Goal: Information Seeking & Learning: Learn about a topic

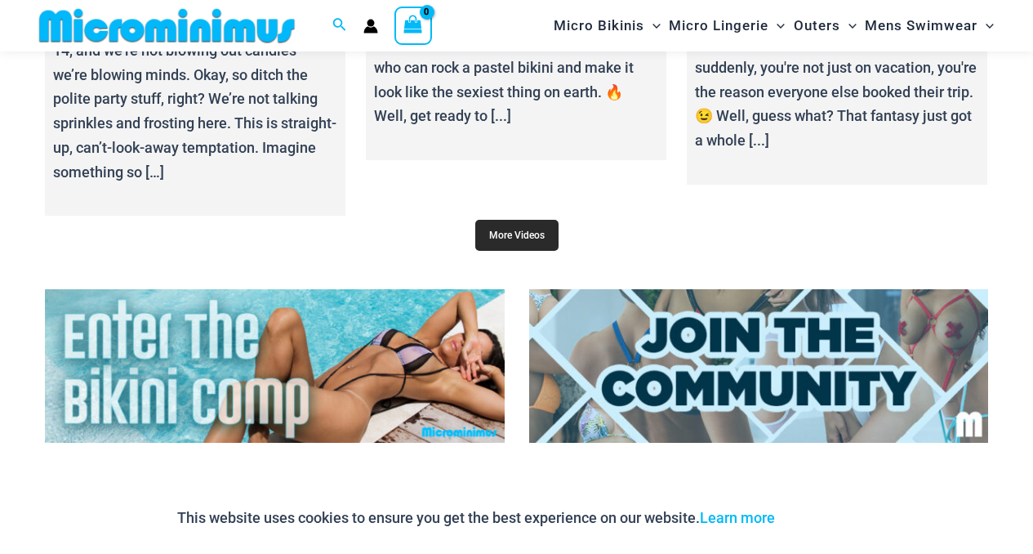
scroll to position [6008, 0]
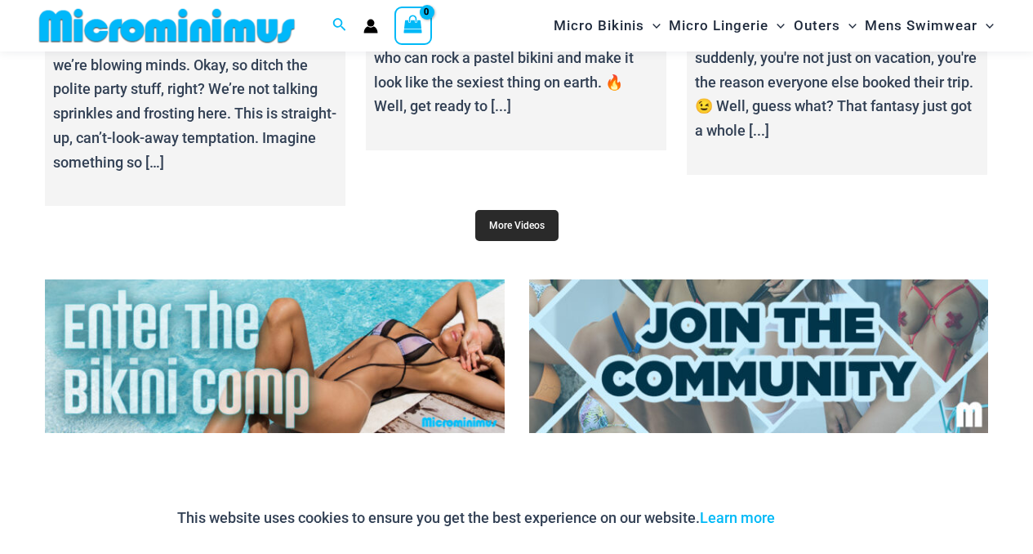
click at [526, 225] on link "More Videos" at bounding box center [516, 225] width 83 height 31
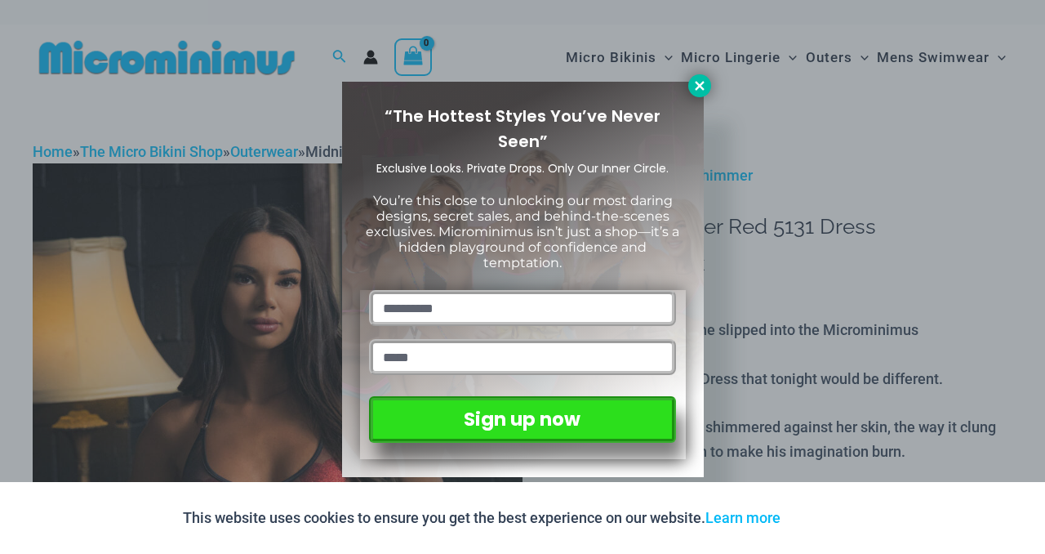
click at [701, 91] on icon at bounding box center [699, 85] width 15 height 15
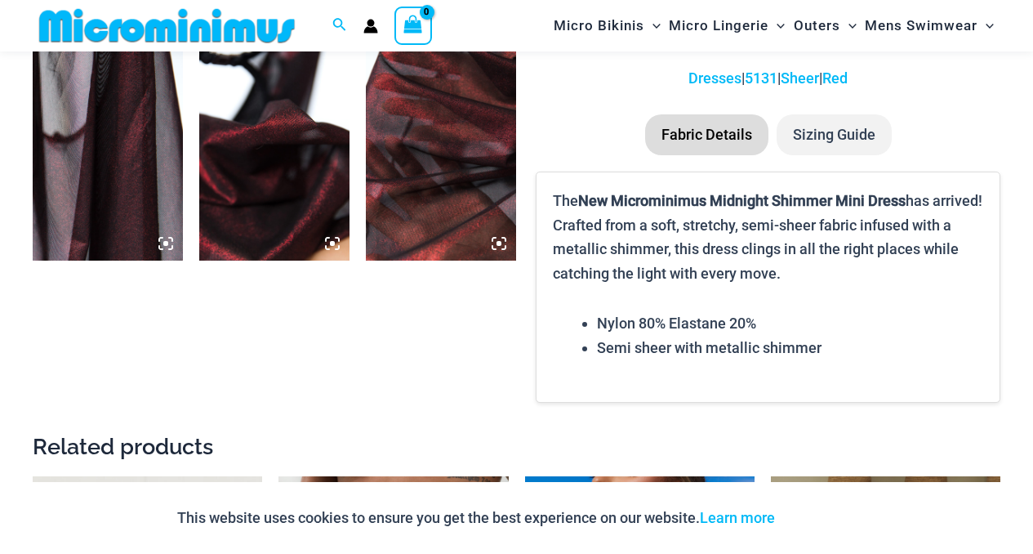
scroll to position [1340, 0]
click at [143, 104] on img at bounding box center [108, 146] width 150 height 225
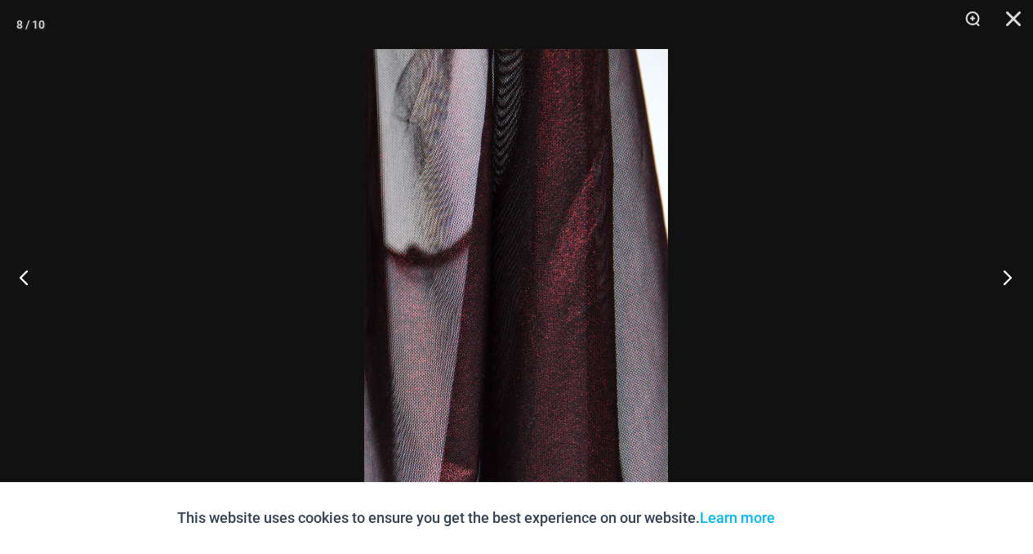
click at [995, 262] on button "Next" at bounding box center [1001, 277] width 61 height 82
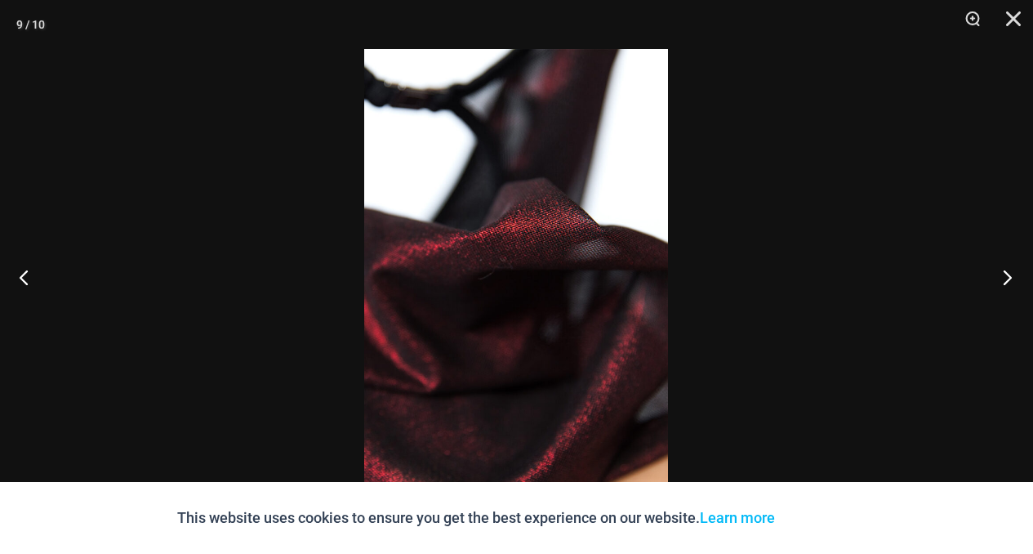
click at [995, 262] on button "Next" at bounding box center [1001, 277] width 61 height 82
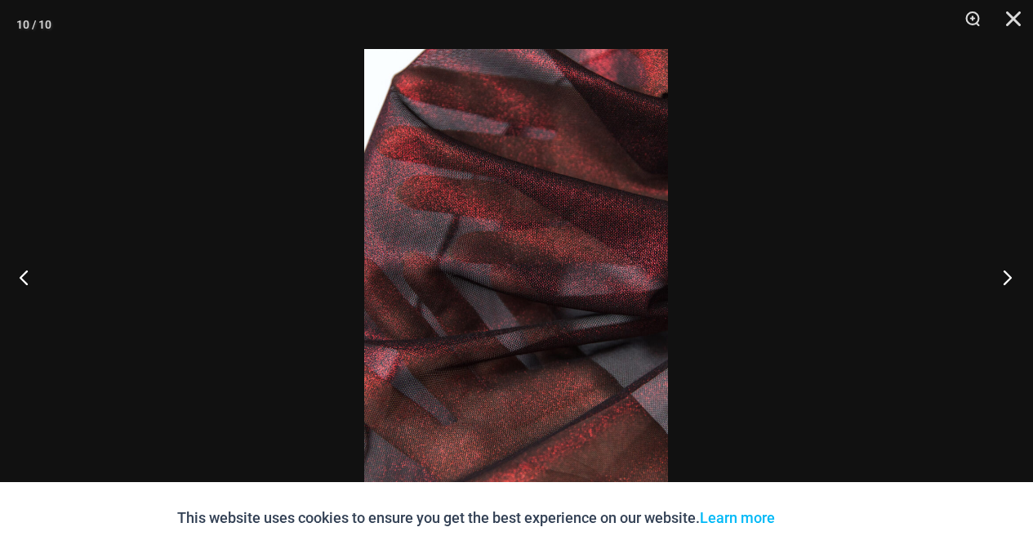
click at [995, 262] on button "Next" at bounding box center [1001, 277] width 61 height 82
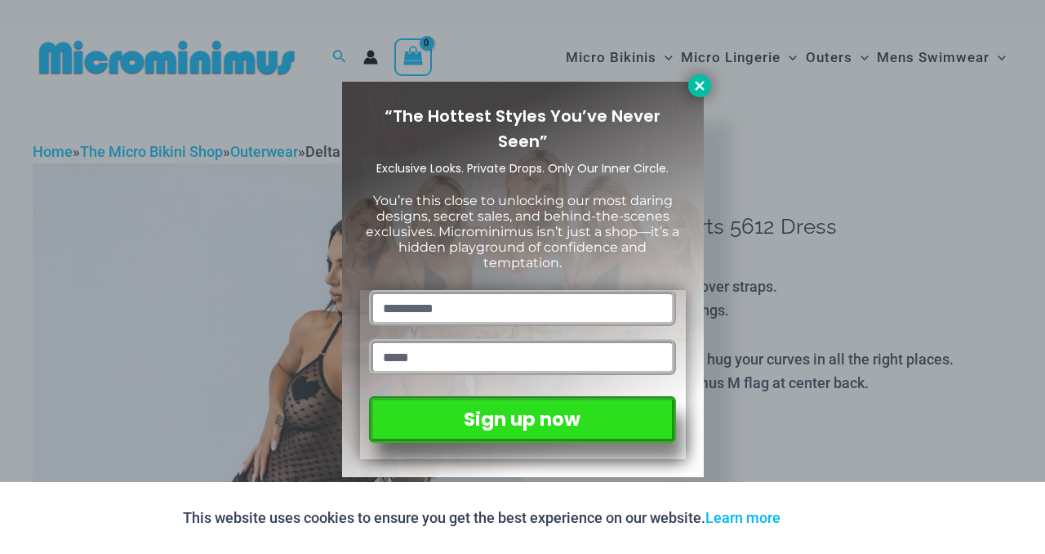
click at [698, 89] on icon at bounding box center [699, 85] width 15 height 15
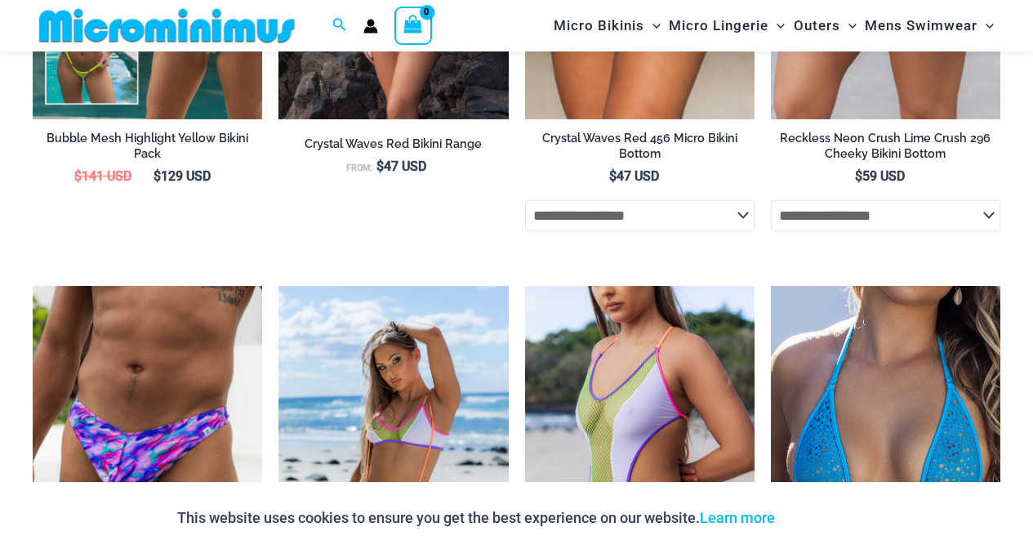
scroll to position [2140, 0]
